Goal: Task Accomplishment & Management: Use online tool/utility

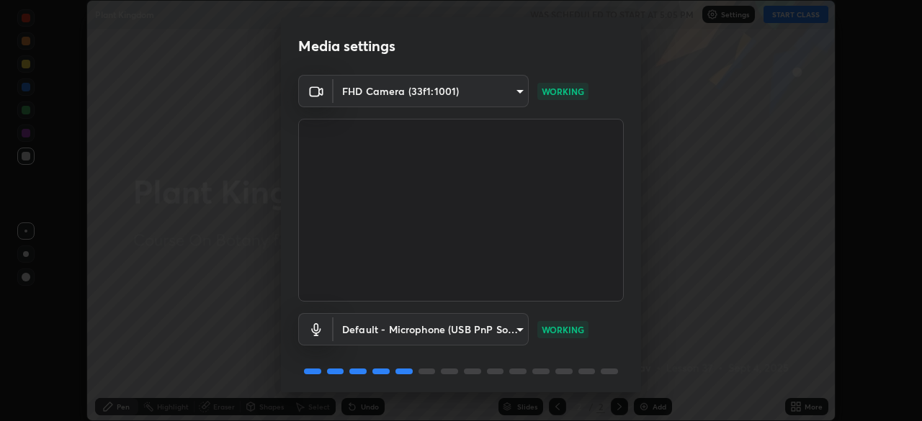
scroll to position [51, 0]
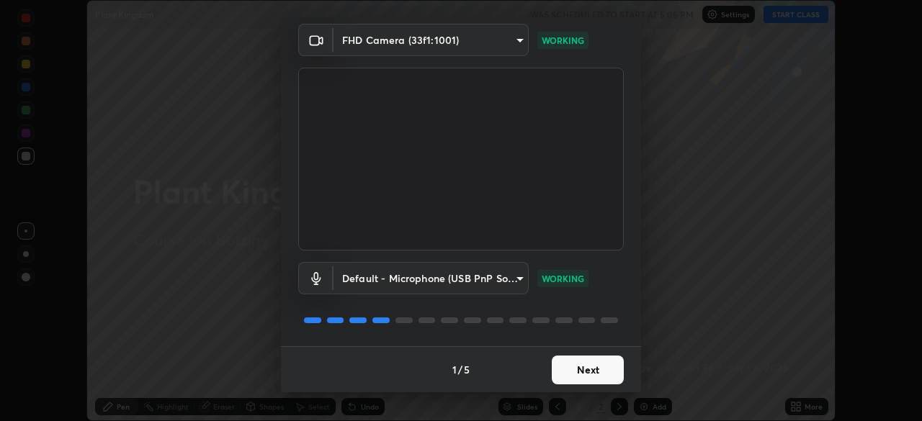
click at [594, 376] on button "Next" at bounding box center [588, 370] width 72 height 29
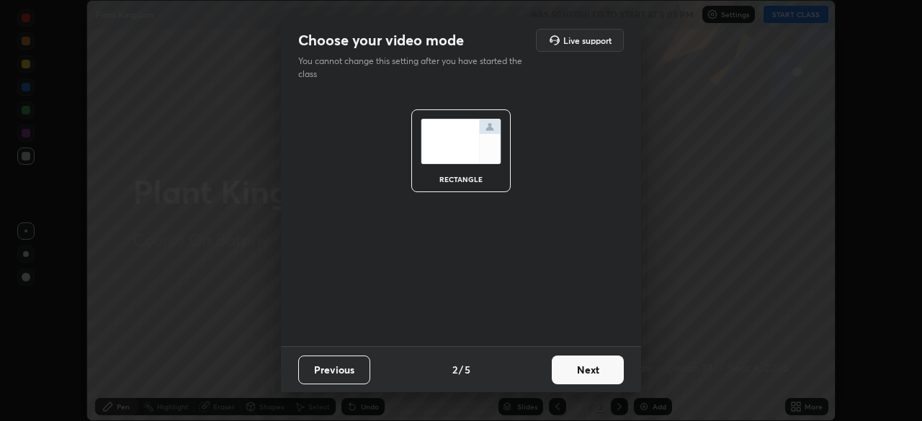
scroll to position [0, 0]
click at [602, 373] on button "Next" at bounding box center [588, 370] width 72 height 29
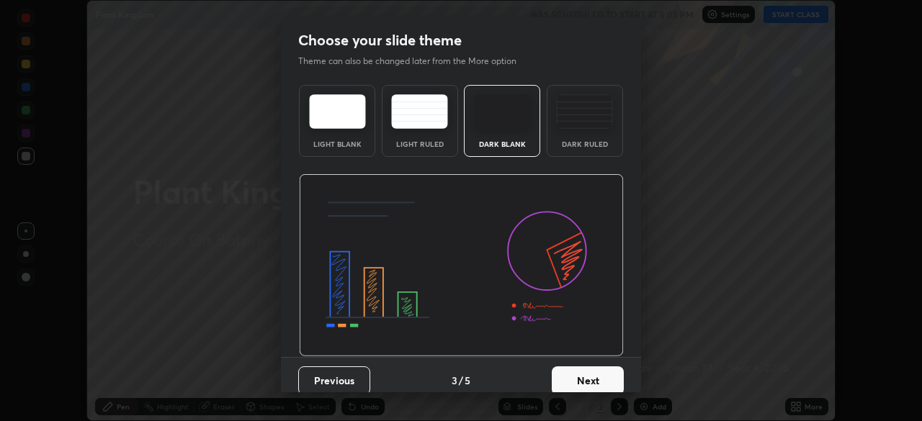
click at [609, 378] on button "Next" at bounding box center [588, 381] width 72 height 29
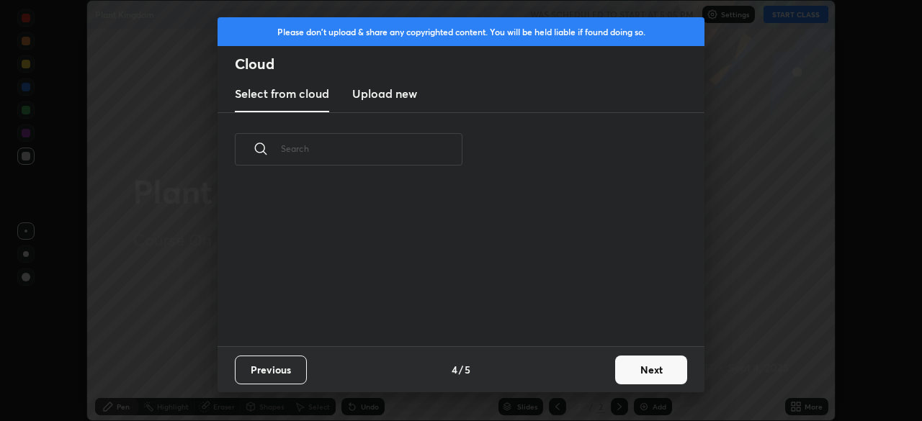
click at [651, 374] on button "Next" at bounding box center [651, 370] width 72 height 29
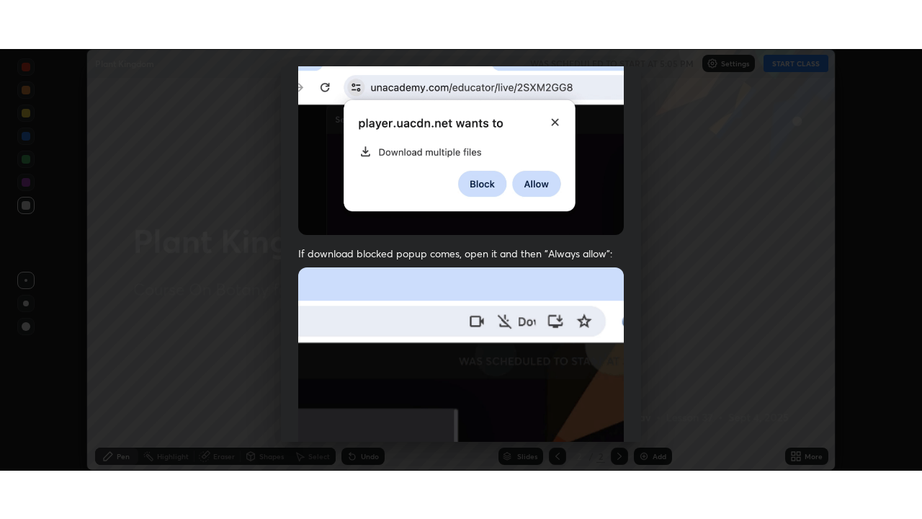
scroll to position [345, 0]
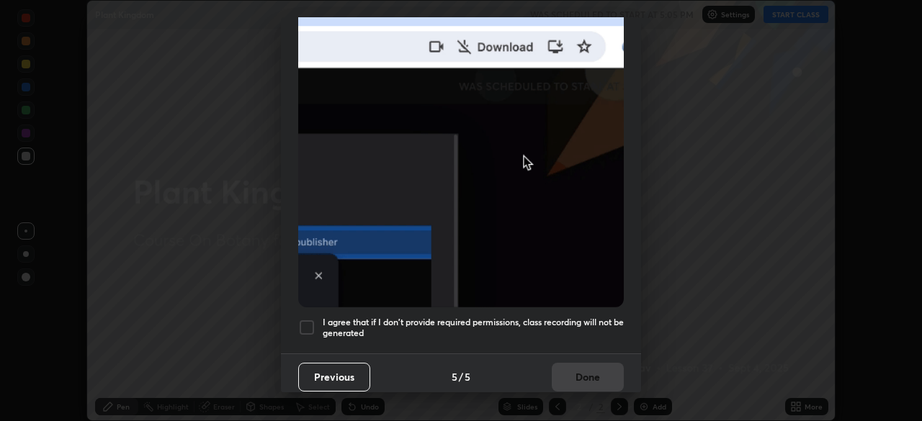
click at [300, 321] on div at bounding box center [306, 327] width 17 height 17
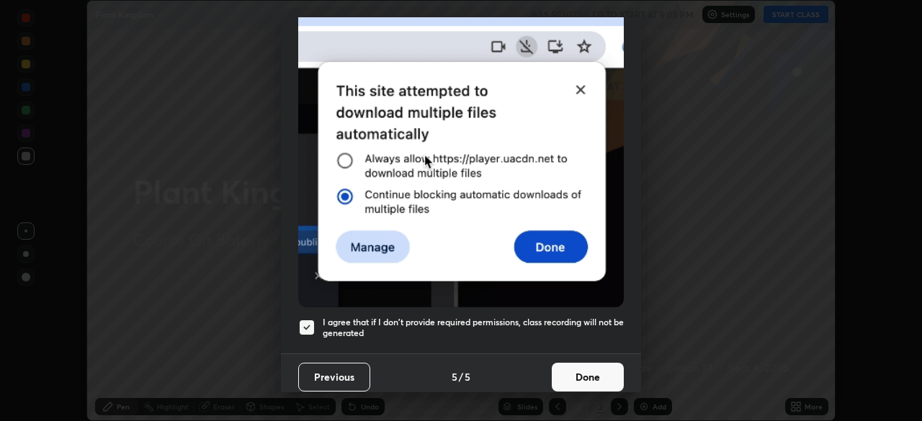
click at [584, 370] on button "Done" at bounding box center [588, 377] width 72 height 29
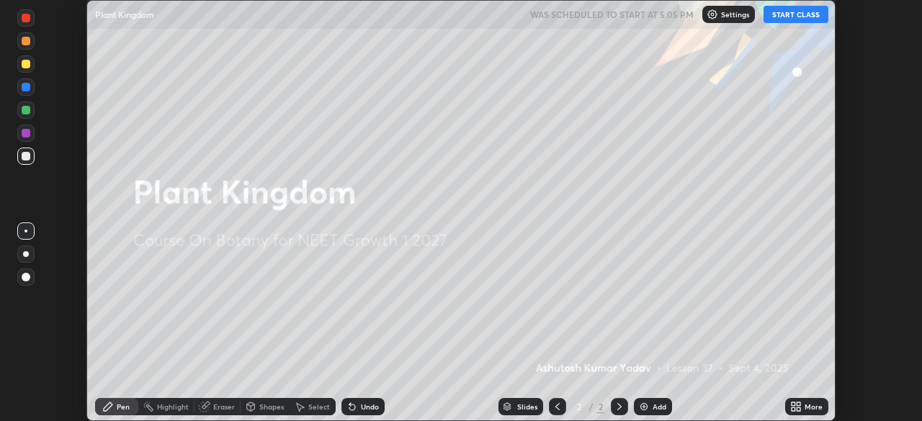
click at [654, 411] on div "Add" at bounding box center [660, 406] width 14 height 7
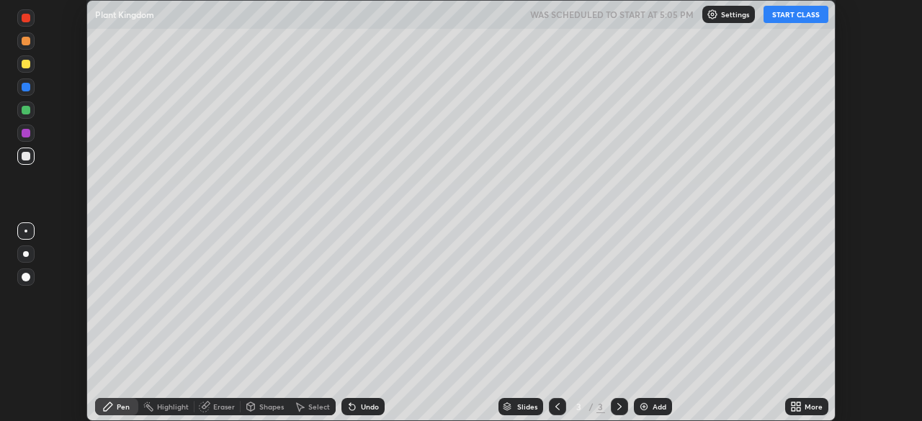
click at [806, 403] on div "More" at bounding box center [814, 406] width 18 height 7
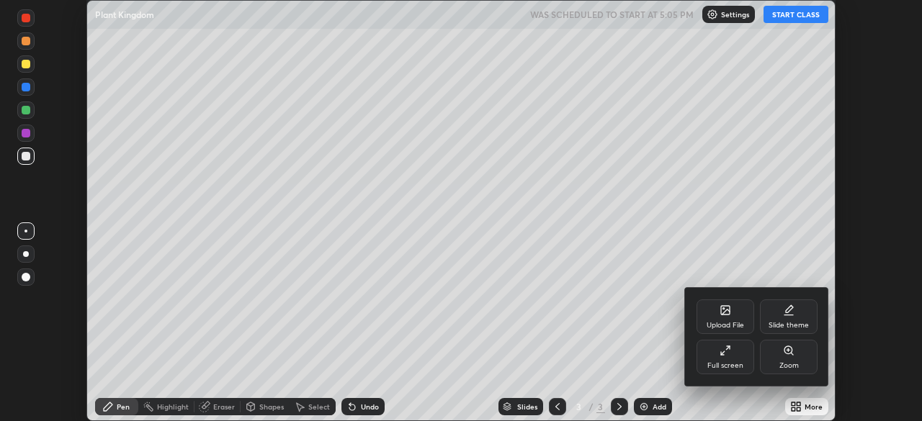
click at [728, 359] on div "Full screen" at bounding box center [726, 357] width 58 height 35
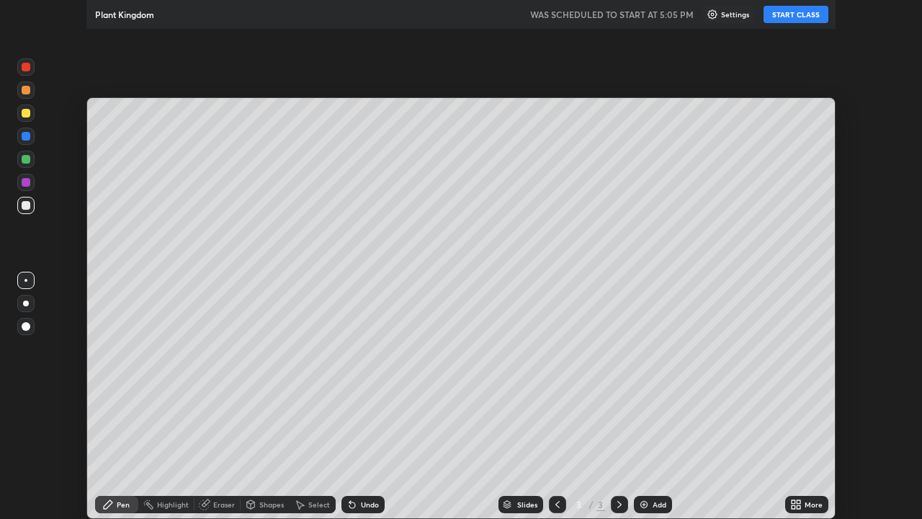
scroll to position [519, 922]
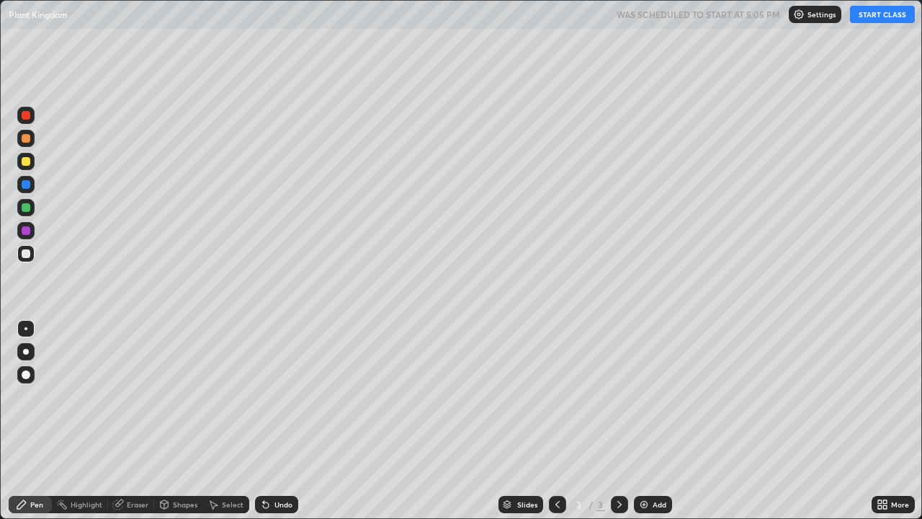
click at [885, 20] on button "START CLASS" at bounding box center [882, 14] width 65 height 17
click at [31, 373] on div at bounding box center [25, 374] width 17 height 17
click at [25, 164] on div at bounding box center [26, 161] width 9 height 9
click at [29, 188] on div at bounding box center [26, 184] width 9 height 9
click at [179, 421] on div "Shapes" at bounding box center [185, 504] width 24 height 7
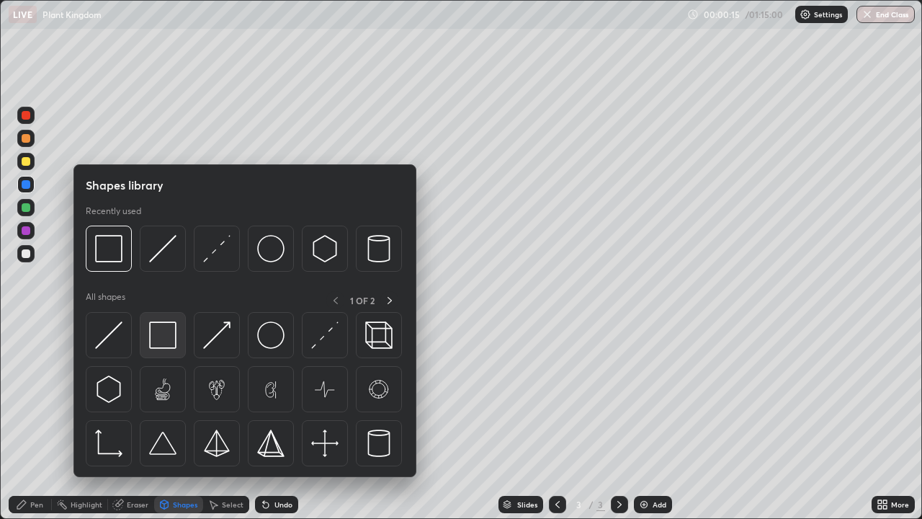
click at [163, 339] on img at bounding box center [162, 334] width 27 height 27
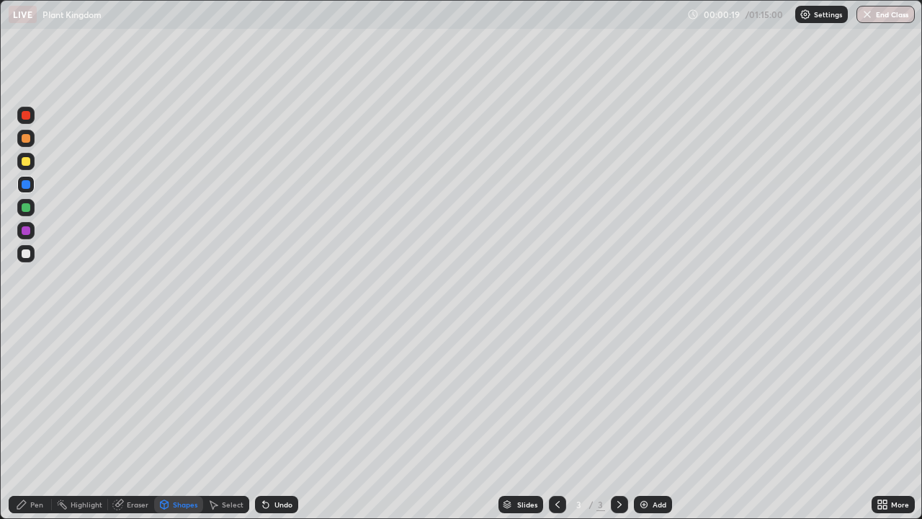
click at [33, 421] on div "Pen" at bounding box center [36, 504] width 13 height 7
click at [24, 260] on div at bounding box center [25, 253] width 17 height 17
click at [27, 191] on div at bounding box center [25, 184] width 17 height 17
click at [27, 234] on div at bounding box center [26, 230] width 9 height 9
click at [27, 210] on div at bounding box center [26, 207] width 9 height 9
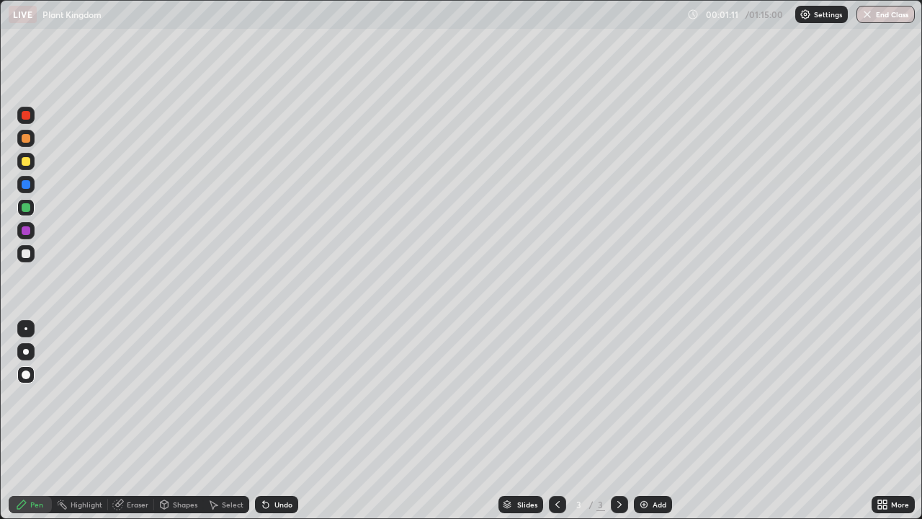
click at [26, 184] on div at bounding box center [26, 184] width 9 height 9
click at [28, 232] on div at bounding box center [26, 230] width 9 height 9
click at [29, 191] on div at bounding box center [25, 184] width 17 height 17
click at [26, 167] on div at bounding box center [25, 161] width 17 height 17
click at [30, 119] on div at bounding box center [25, 115] width 17 height 17
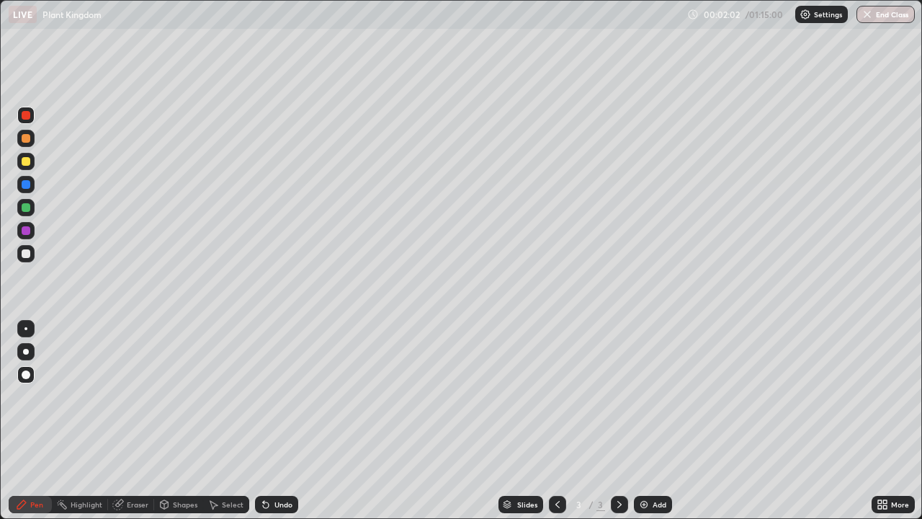
click at [25, 252] on div at bounding box center [26, 253] width 9 height 9
click at [45, 421] on div "Pen" at bounding box center [30, 504] width 43 height 17
click at [288, 421] on div "Undo" at bounding box center [283, 504] width 18 height 7
click at [289, 421] on div "Undo" at bounding box center [276, 504] width 43 height 17
click at [27, 184] on div at bounding box center [26, 184] width 9 height 9
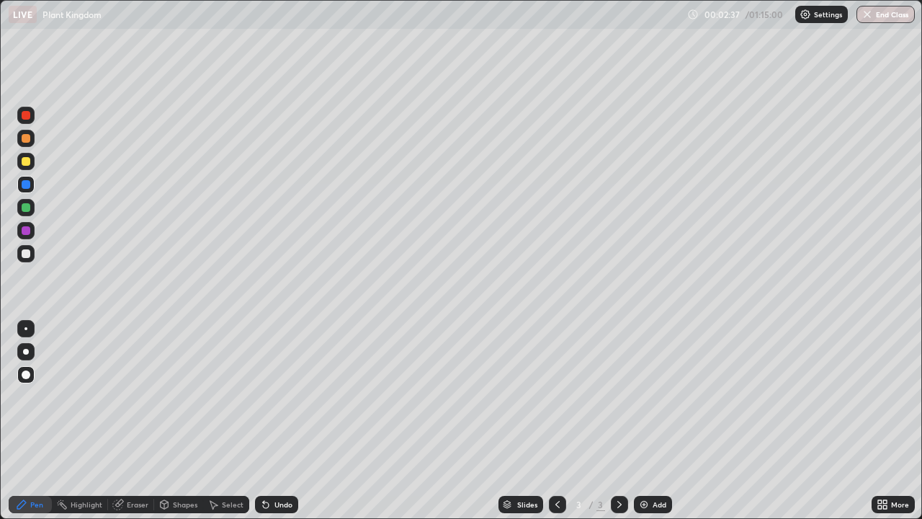
click at [26, 166] on div at bounding box center [25, 161] width 17 height 17
click at [25, 210] on div at bounding box center [26, 207] width 9 height 9
click at [24, 187] on div at bounding box center [26, 184] width 9 height 9
click at [24, 215] on div at bounding box center [25, 207] width 17 height 17
click at [27, 231] on div at bounding box center [26, 230] width 9 height 9
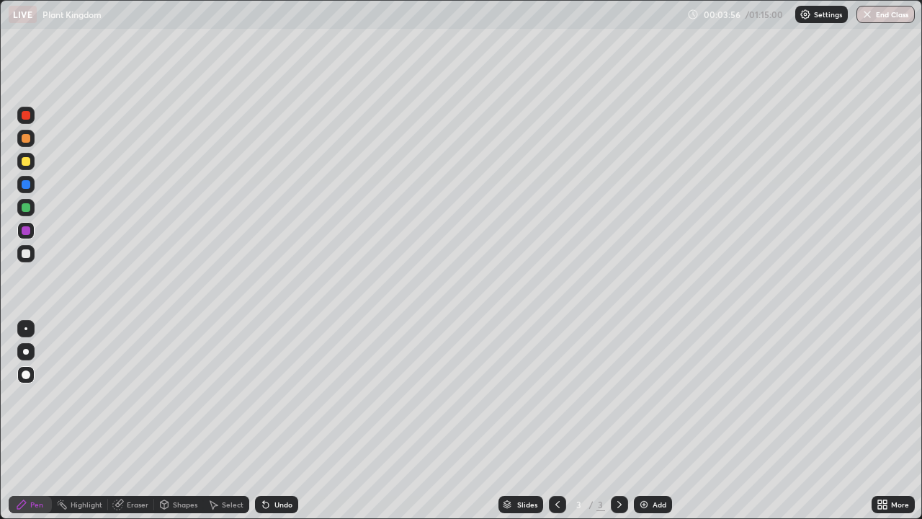
click at [27, 254] on div at bounding box center [26, 253] width 9 height 9
click at [30, 251] on div at bounding box center [26, 253] width 9 height 9
click at [29, 210] on div at bounding box center [26, 207] width 9 height 9
click at [27, 256] on div at bounding box center [26, 253] width 9 height 9
click at [24, 209] on div at bounding box center [26, 207] width 9 height 9
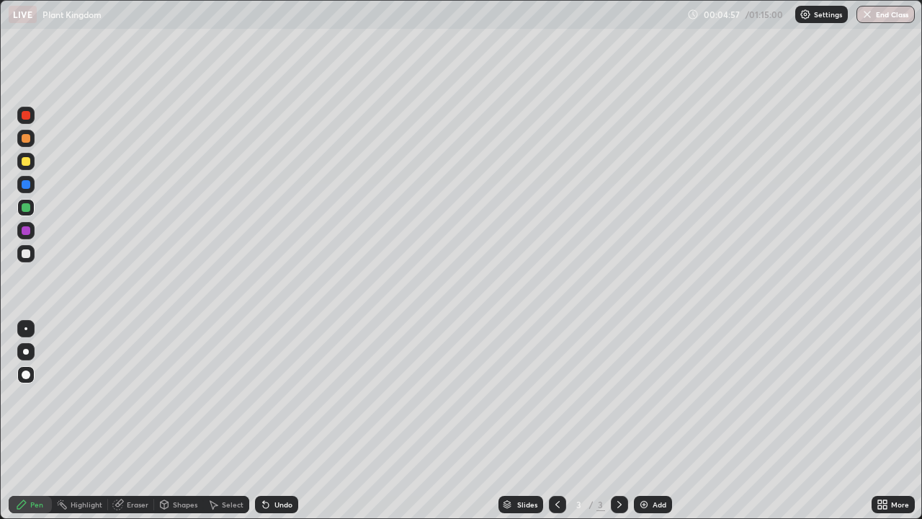
click at [26, 162] on div at bounding box center [26, 161] width 9 height 9
click at [27, 185] on div at bounding box center [26, 184] width 9 height 9
click at [277, 421] on div "Undo" at bounding box center [283, 504] width 18 height 7
click at [23, 261] on div at bounding box center [25, 253] width 17 height 17
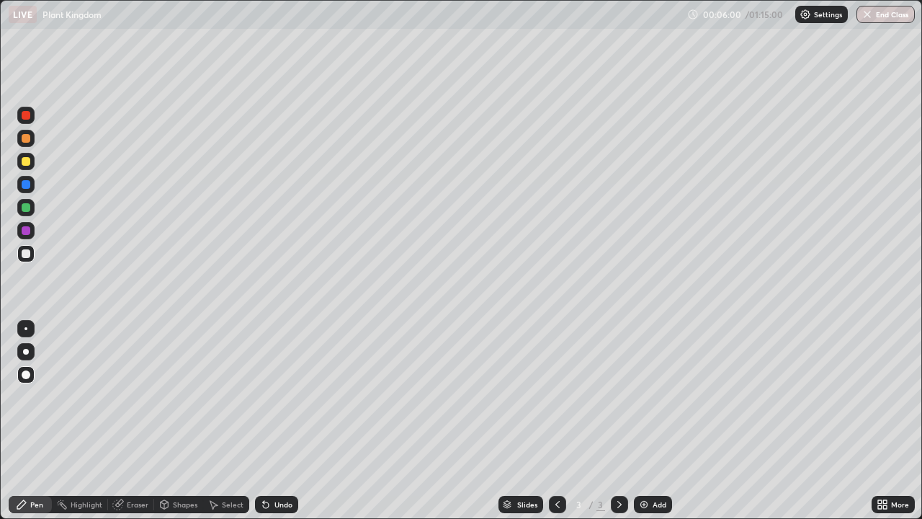
click at [24, 191] on div at bounding box center [25, 184] width 17 height 17
click at [24, 210] on div at bounding box center [26, 207] width 9 height 9
click at [26, 185] on div at bounding box center [26, 184] width 9 height 9
click at [29, 167] on div at bounding box center [25, 161] width 17 height 17
click at [26, 256] on div at bounding box center [26, 253] width 9 height 9
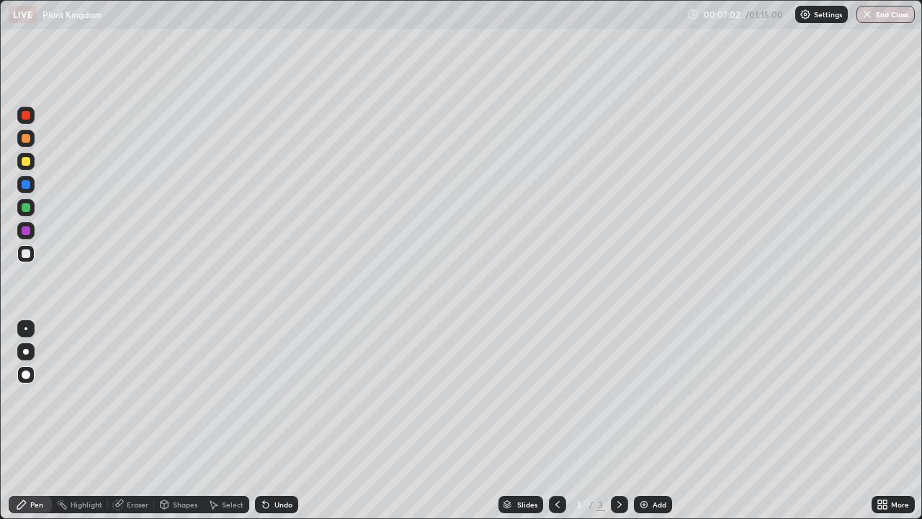
click at [29, 207] on div at bounding box center [26, 207] width 9 height 9
click at [275, 421] on div "Undo" at bounding box center [283, 504] width 18 height 7
click at [277, 421] on div "Undo" at bounding box center [283, 504] width 18 height 7
click at [27, 211] on div at bounding box center [26, 207] width 9 height 9
click at [30, 192] on div at bounding box center [25, 184] width 17 height 17
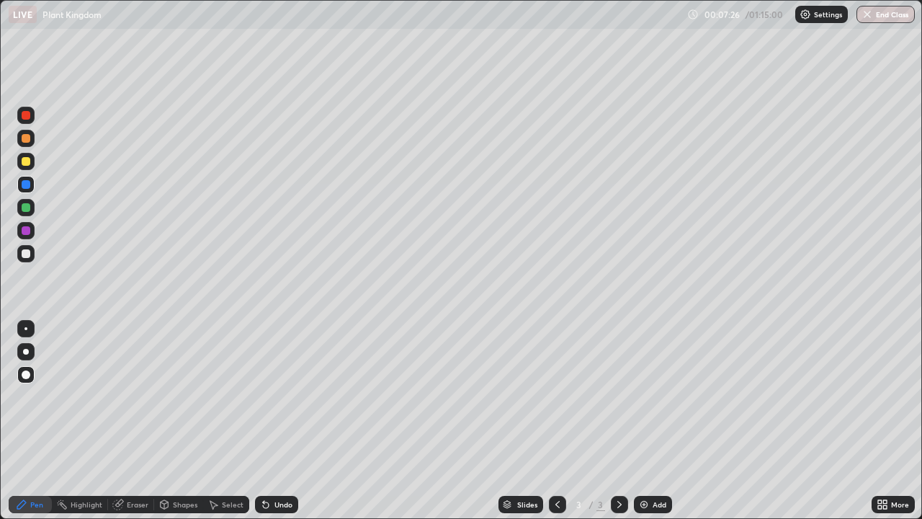
click at [25, 210] on div at bounding box center [26, 207] width 9 height 9
click at [27, 237] on div at bounding box center [25, 230] width 17 height 17
click at [27, 254] on div at bounding box center [26, 253] width 9 height 9
click at [26, 185] on div at bounding box center [26, 184] width 9 height 9
click at [29, 167] on div at bounding box center [25, 161] width 17 height 17
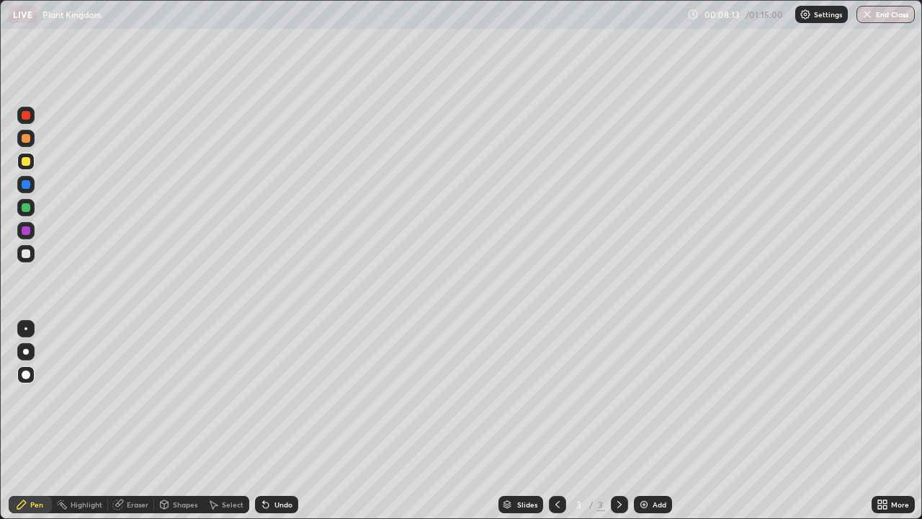
click at [25, 185] on div at bounding box center [26, 184] width 9 height 9
click at [28, 140] on div at bounding box center [26, 138] width 9 height 9
click at [26, 254] on div at bounding box center [26, 253] width 9 height 9
click at [647, 421] on div "Add" at bounding box center [653, 504] width 38 height 17
click at [28, 254] on div at bounding box center [26, 253] width 9 height 9
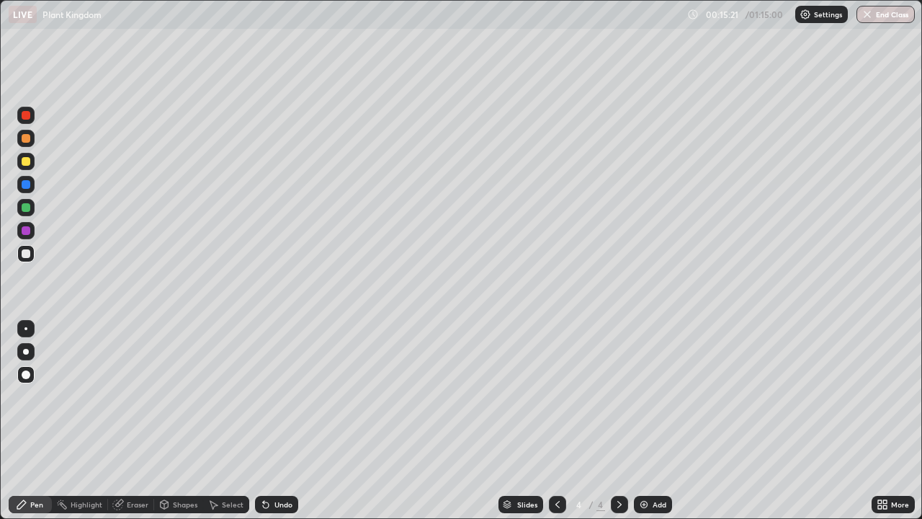
click at [176, 421] on div "Shapes" at bounding box center [178, 504] width 49 height 17
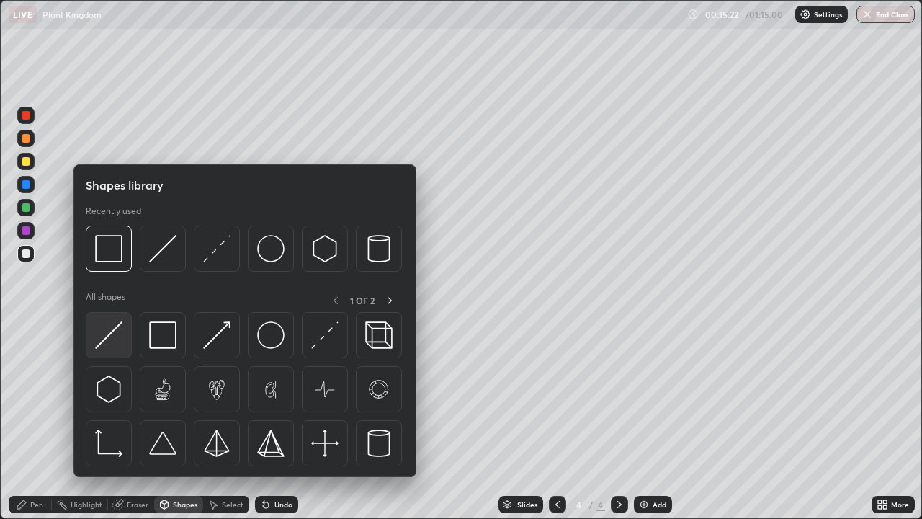
click at [114, 336] on img at bounding box center [108, 334] width 27 height 27
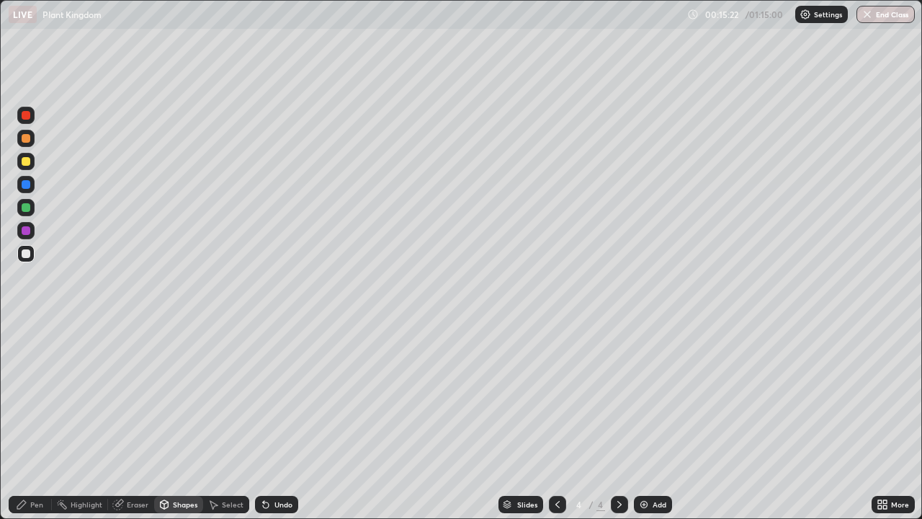
click at [27, 213] on div at bounding box center [25, 207] width 17 height 17
click at [24, 164] on div at bounding box center [26, 161] width 9 height 9
click at [37, 421] on div "Pen" at bounding box center [36, 504] width 13 height 7
click at [286, 421] on div "Undo" at bounding box center [276, 504] width 43 height 17
click at [284, 421] on div "Undo" at bounding box center [276, 504] width 43 height 17
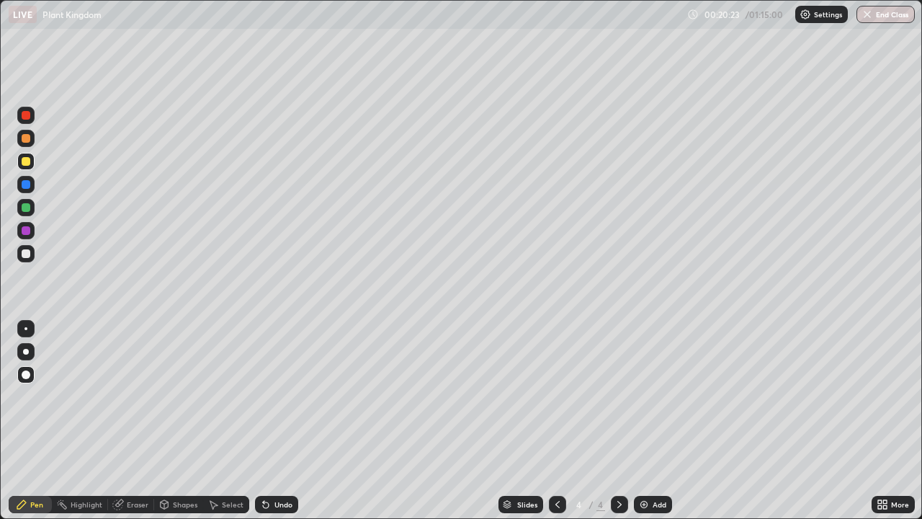
click at [875, 21] on button "End Class" at bounding box center [886, 14] width 58 height 17
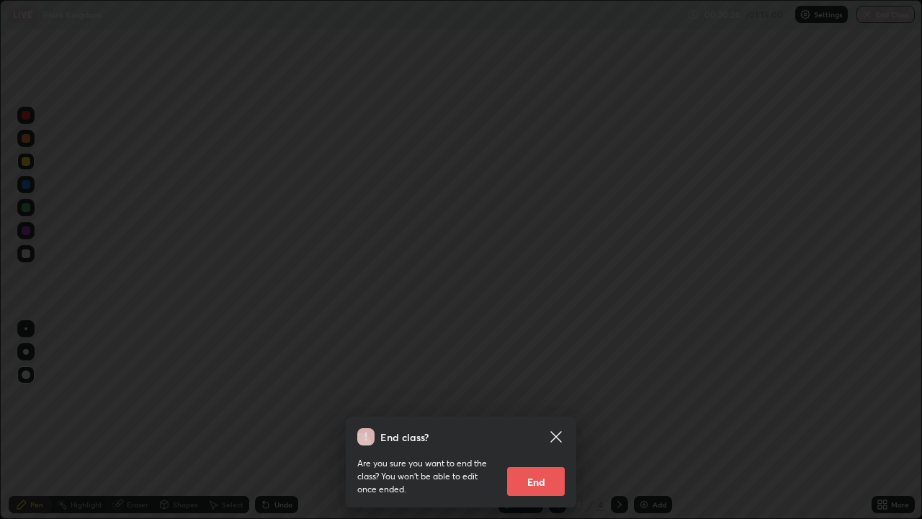
click at [534, 421] on button "End" at bounding box center [536, 481] width 58 height 29
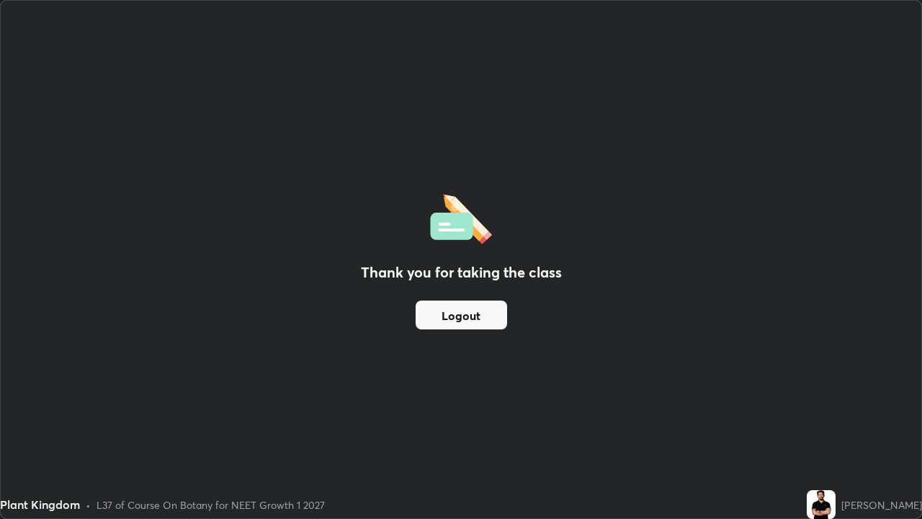
click at [464, 310] on button "Logout" at bounding box center [461, 314] width 91 height 29
